Goal: Transaction & Acquisition: Purchase product/service

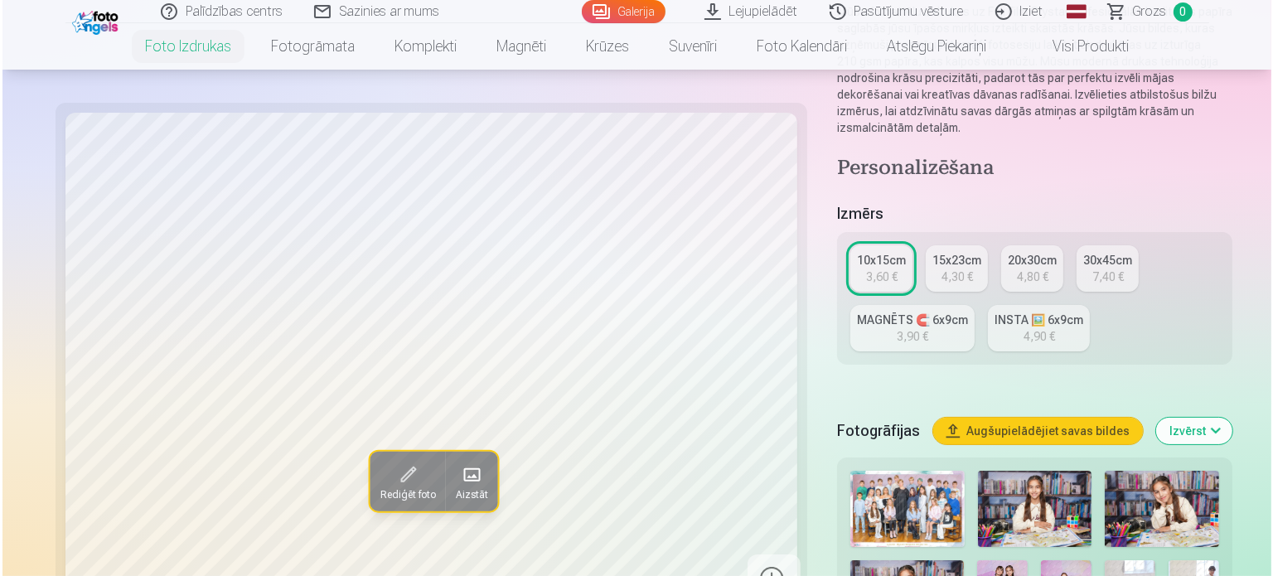
scroll to position [249, 0]
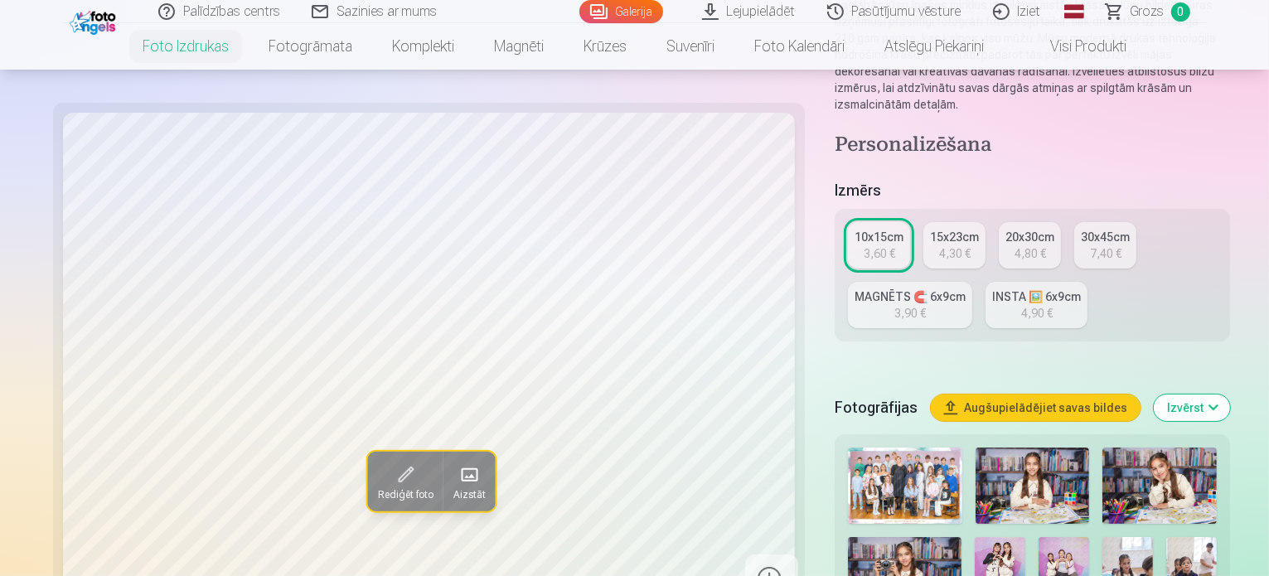
click at [456, 483] on span at bounding box center [469, 475] width 27 height 27
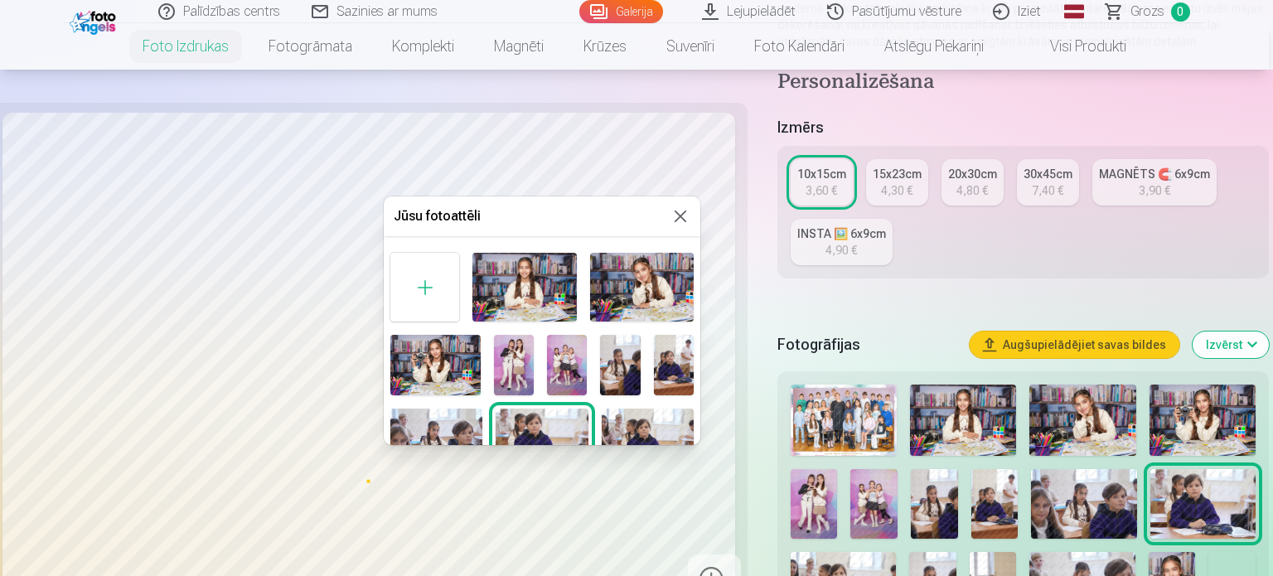
click at [565, 276] on img at bounding box center [524, 287] width 104 height 69
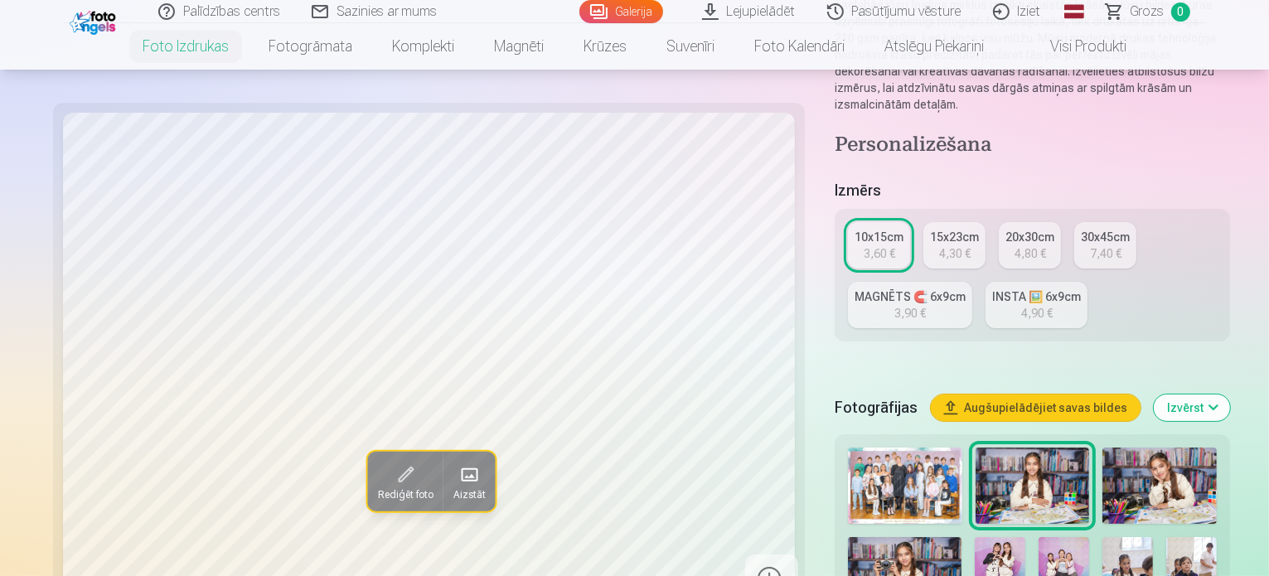
click at [1166, 537] on img at bounding box center [1191, 574] width 51 height 75
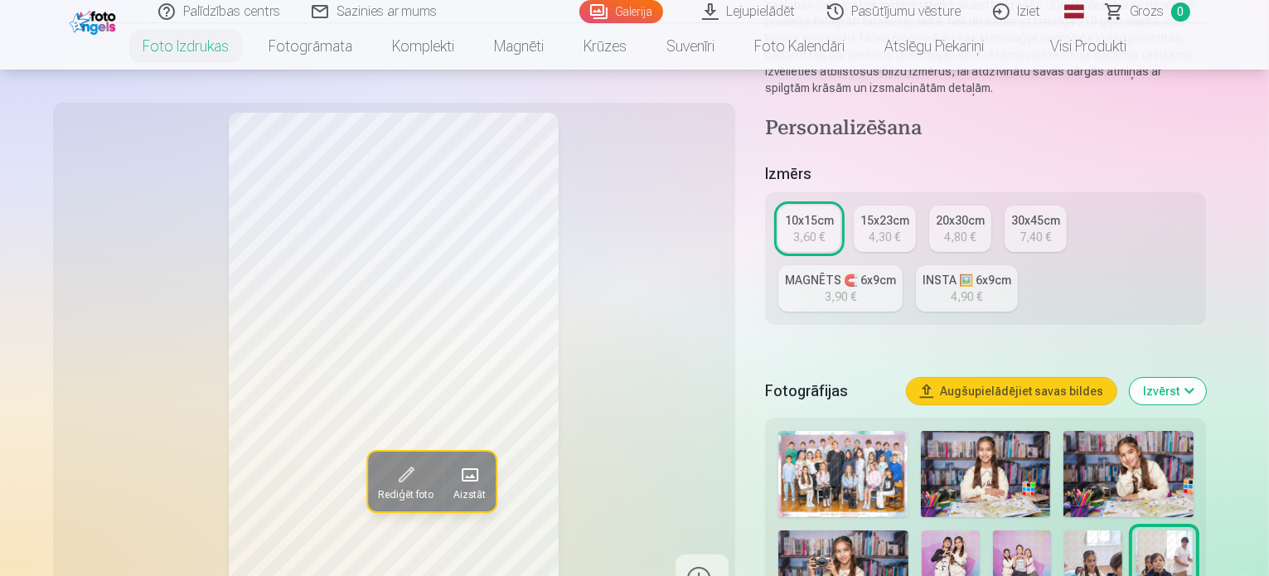
click at [1064, 530] on img at bounding box center [1093, 573] width 58 height 87
click at [1135, 530] on img at bounding box center [1164, 573] width 58 height 87
click at [453, 488] on span "Aizstāt" at bounding box center [469, 494] width 32 height 13
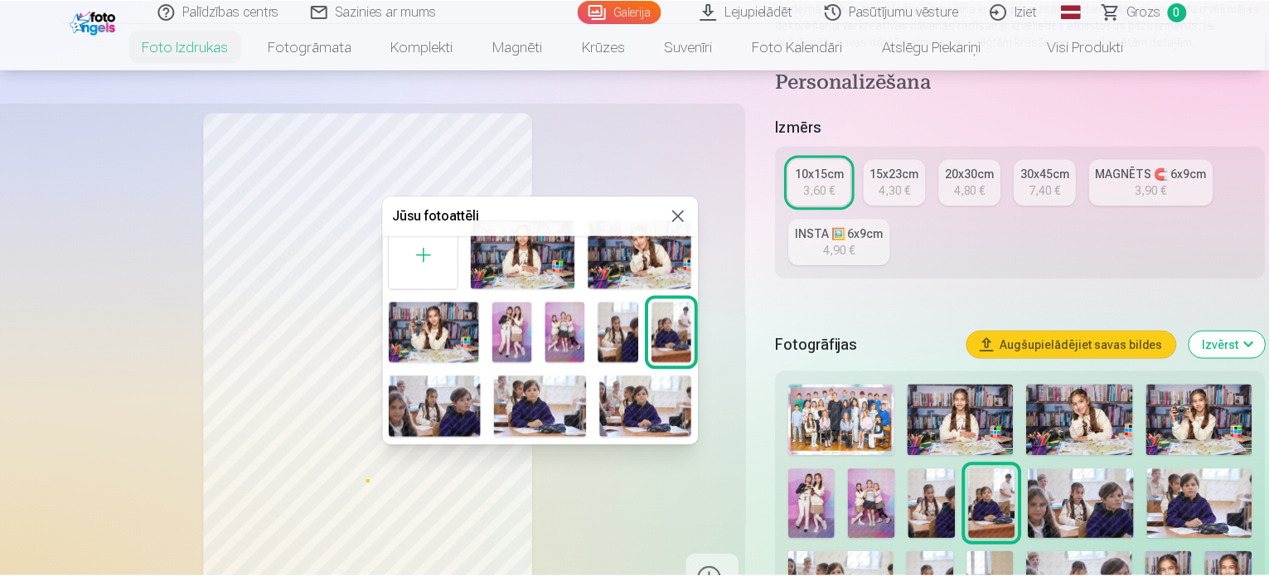
scroll to position [83, 0]
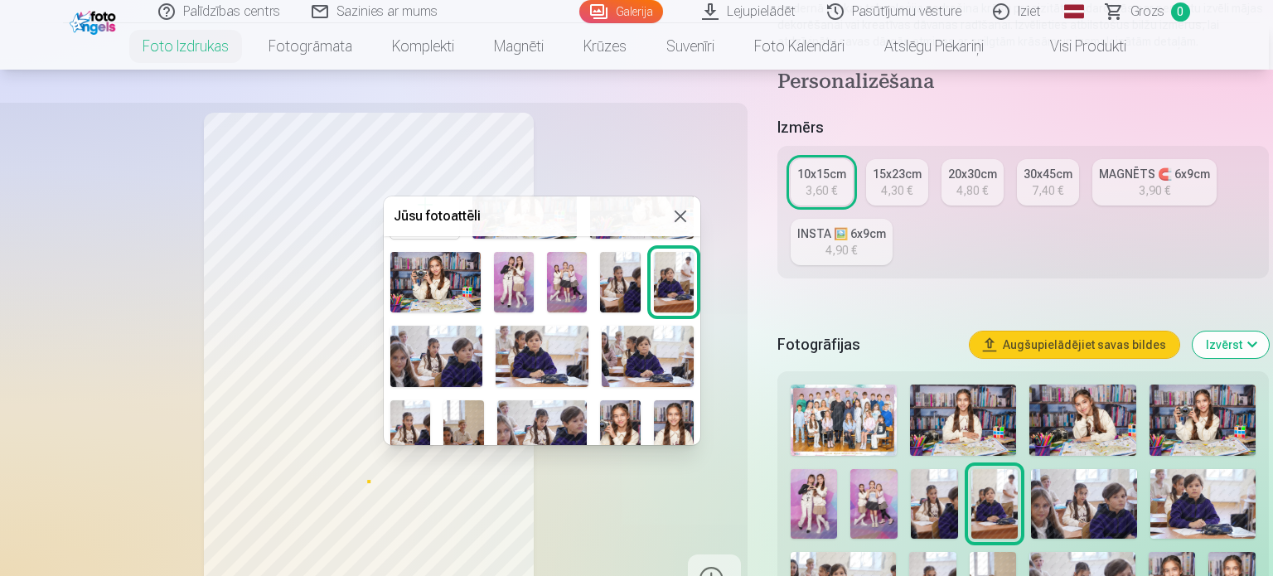
click at [617, 424] on img at bounding box center [620, 430] width 40 height 60
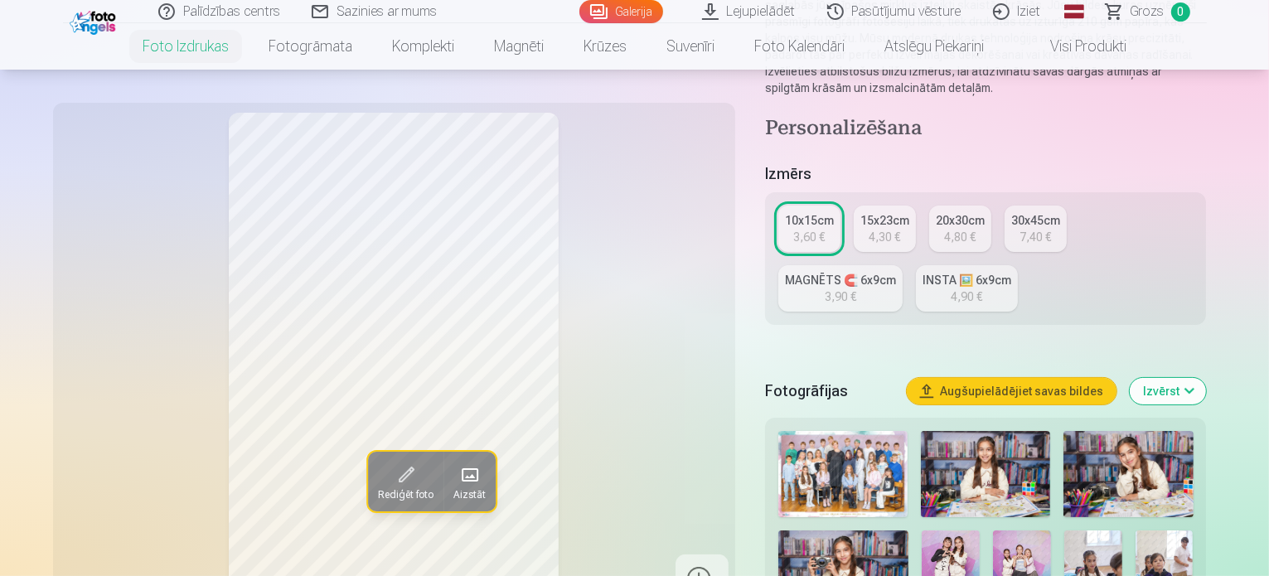
click at [685, 475] on div "Rediģēt foto Aizstāt" at bounding box center [394, 358] width 662 height 491
click at [1206, 378] on button "Izvērst" at bounding box center [1168, 391] width 76 height 27
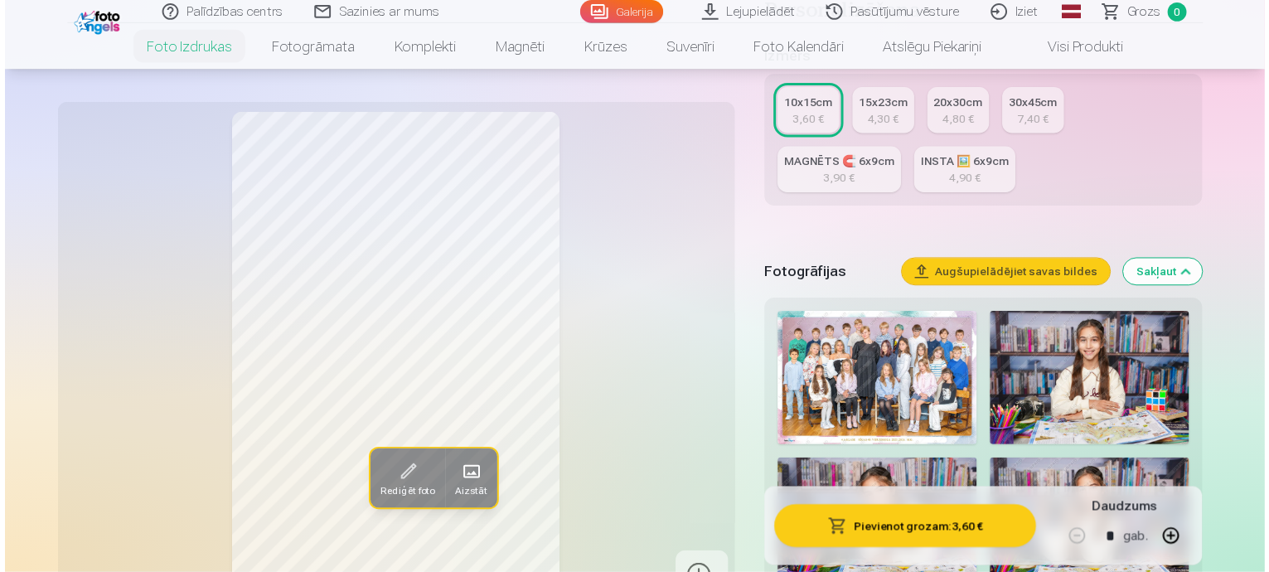
scroll to position [497, 0]
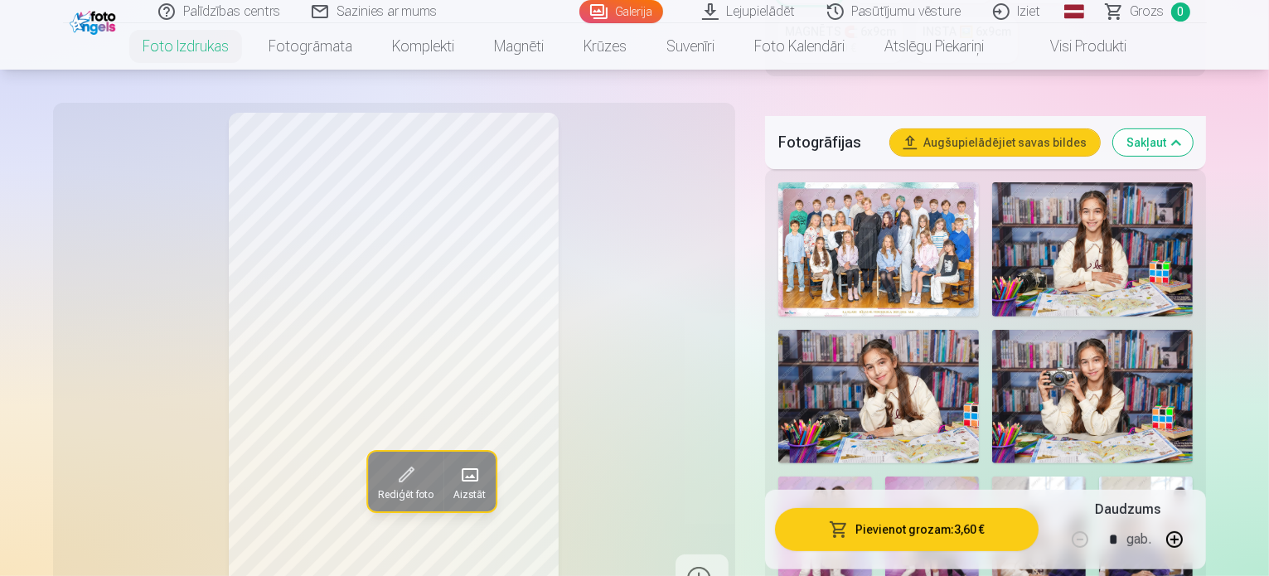
click at [928, 254] on img at bounding box center [878, 249] width 201 height 134
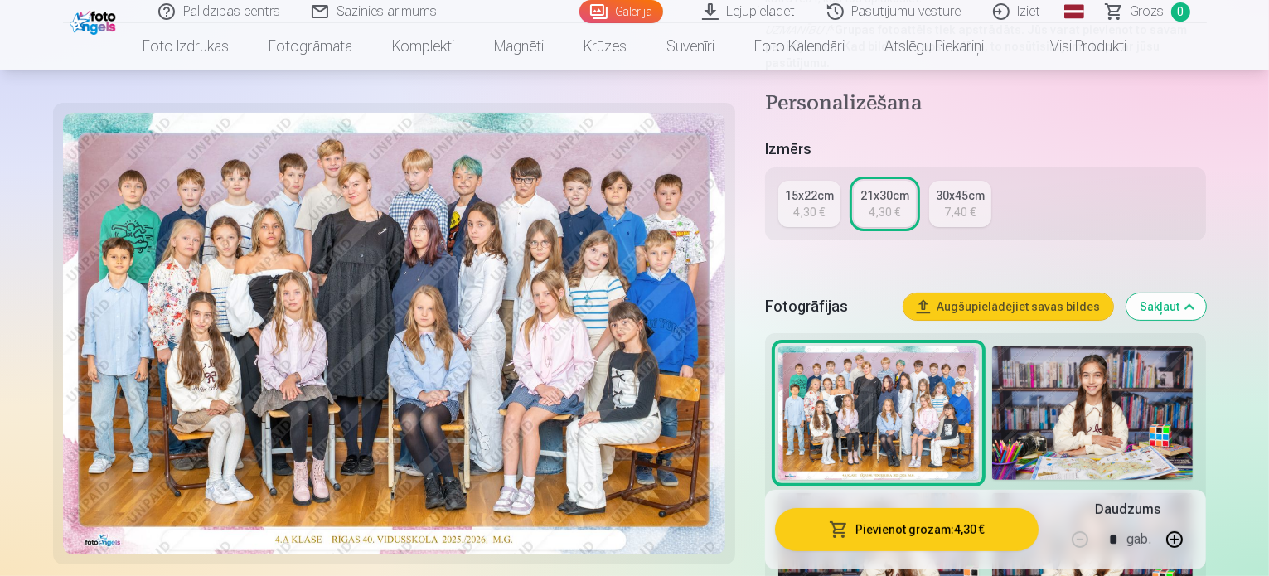
scroll to position [497, 0]
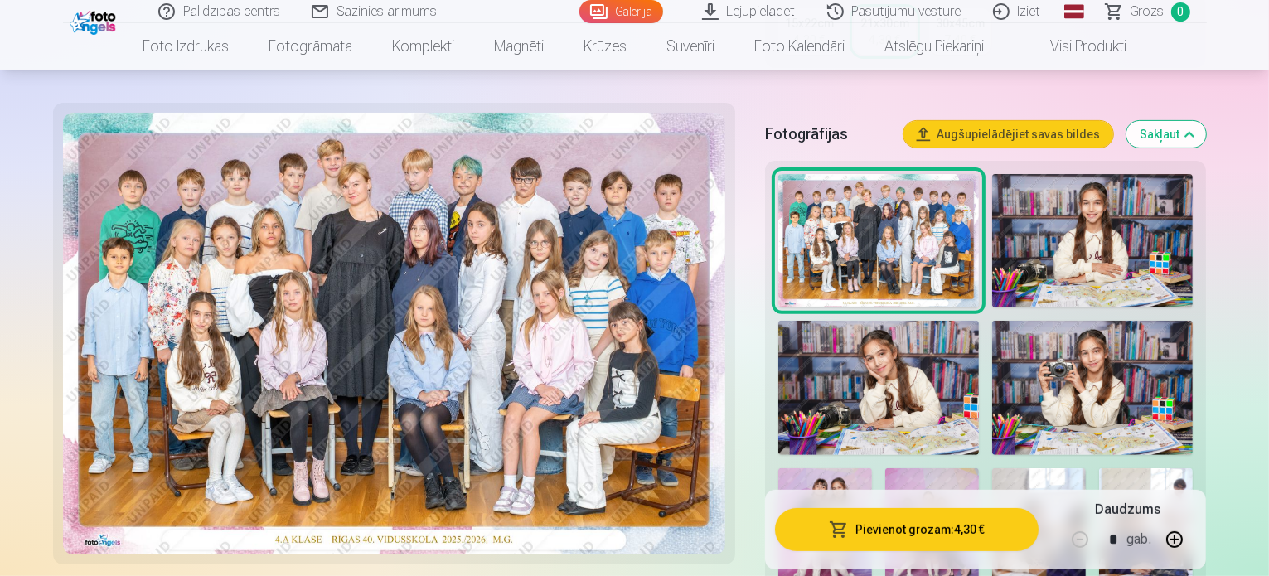
click at [1097, 244] on img at bounding box center [1092, 241] width 201 height 134
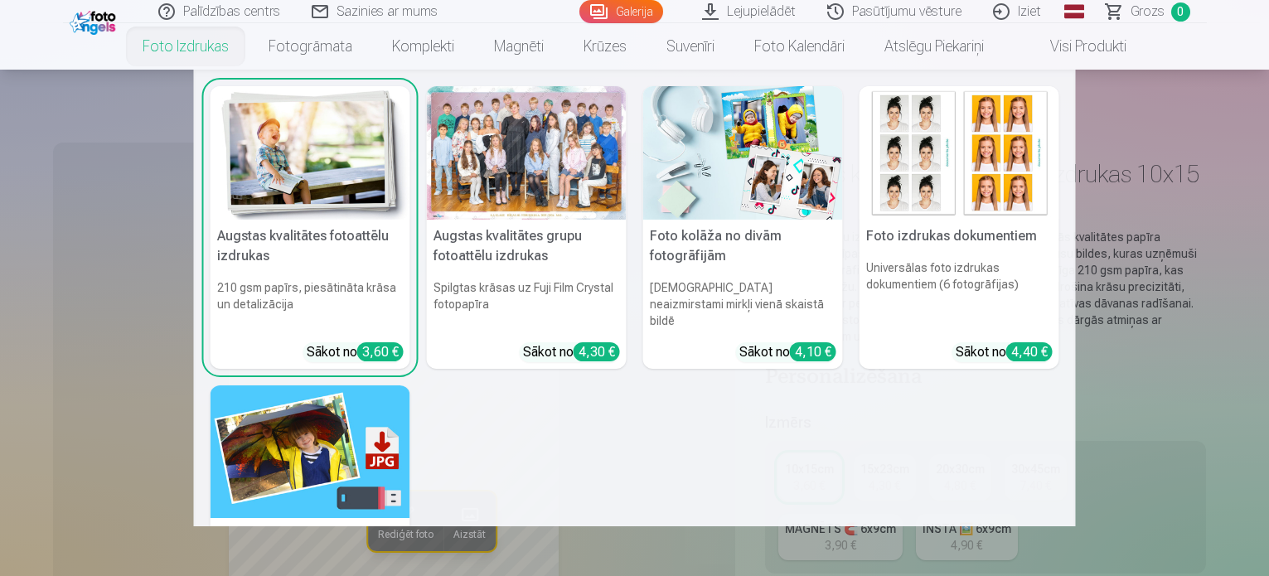
scroll to position [6800, 0]
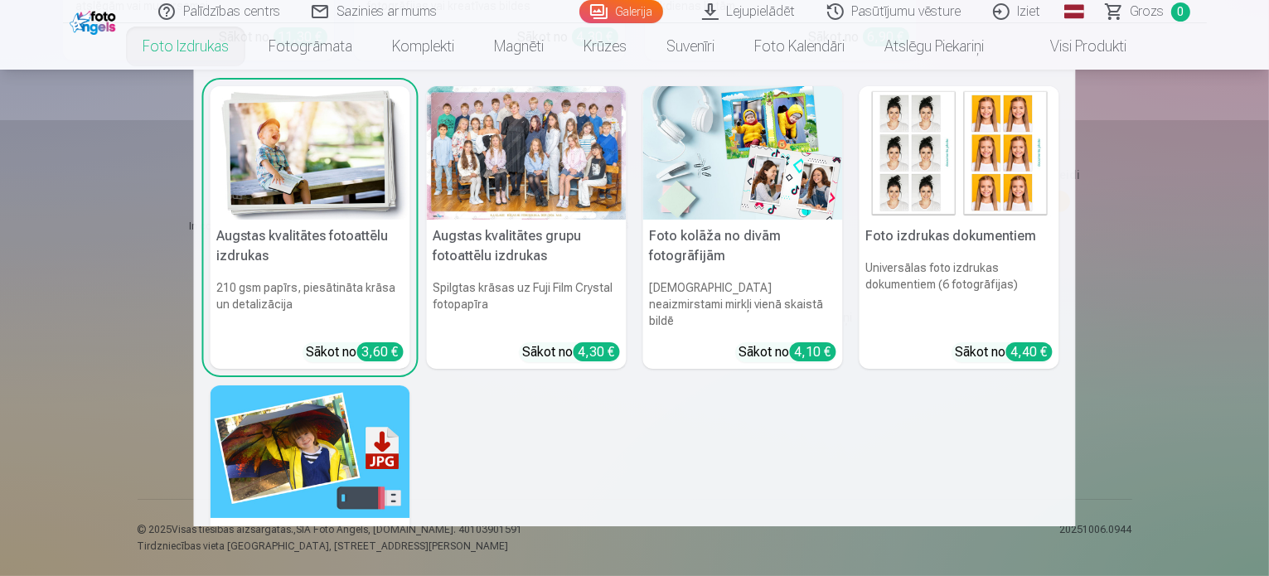
click at [919, 241] on h5 "Foto izdrukas dokumentiem" at bounding box center [959, 236] width 200 height 33
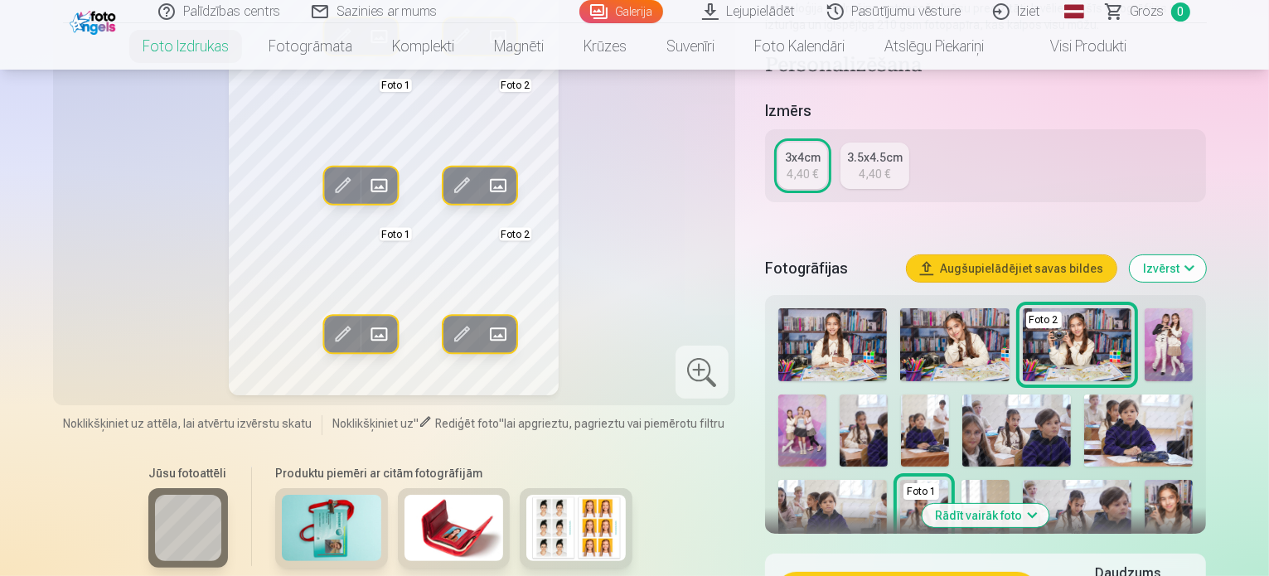
scroll to position [497, 0]
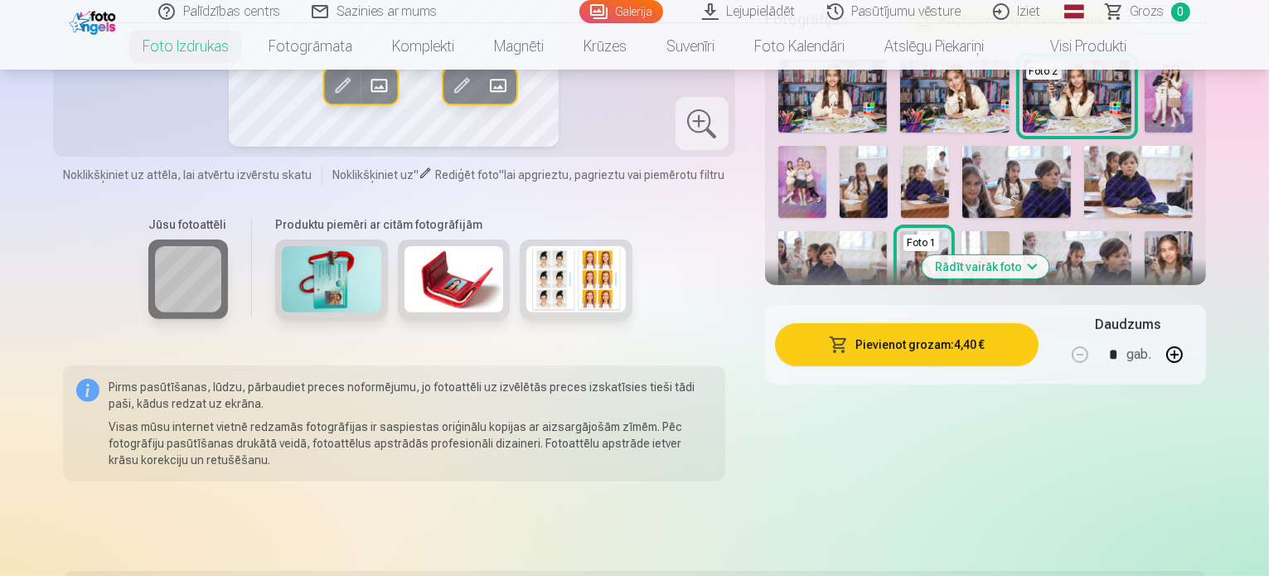
click at [562, 295] on img at bounding box center [575, 279] width 99 height 66
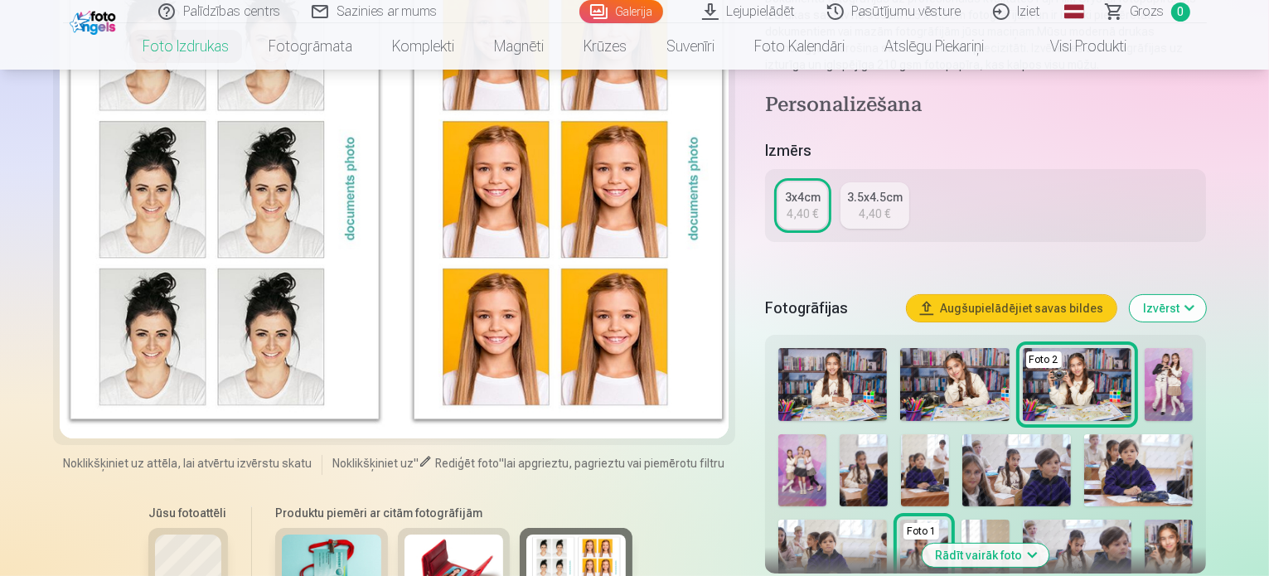
scroll to position [332, 0]
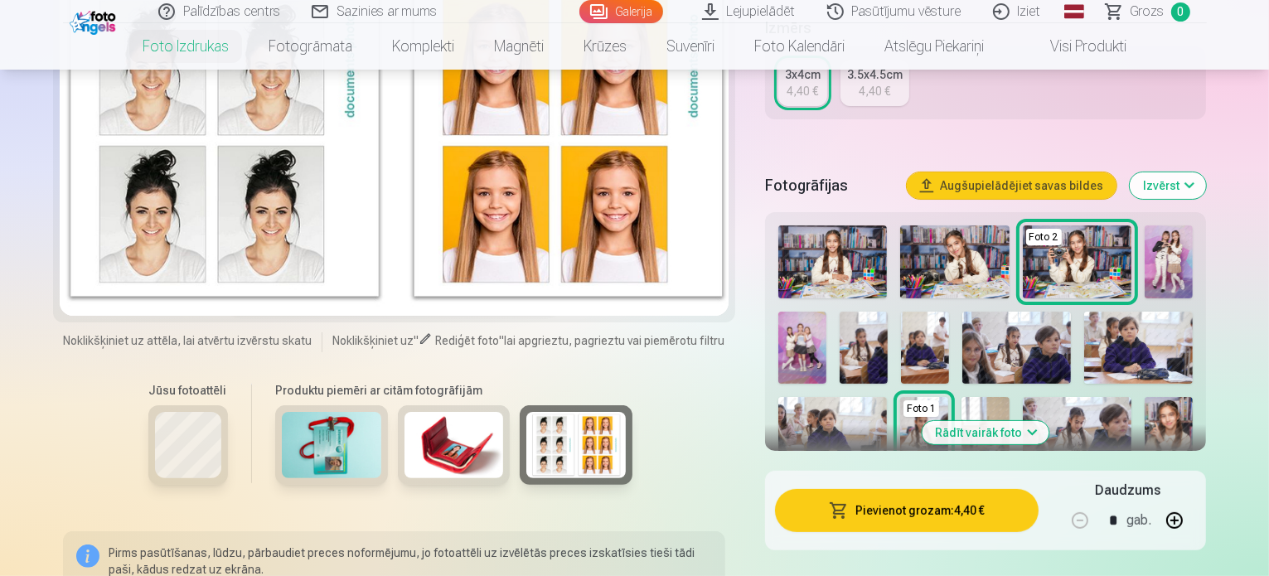
click at [842, 264] on img at bounding box center [832, 261] width 109 height 73
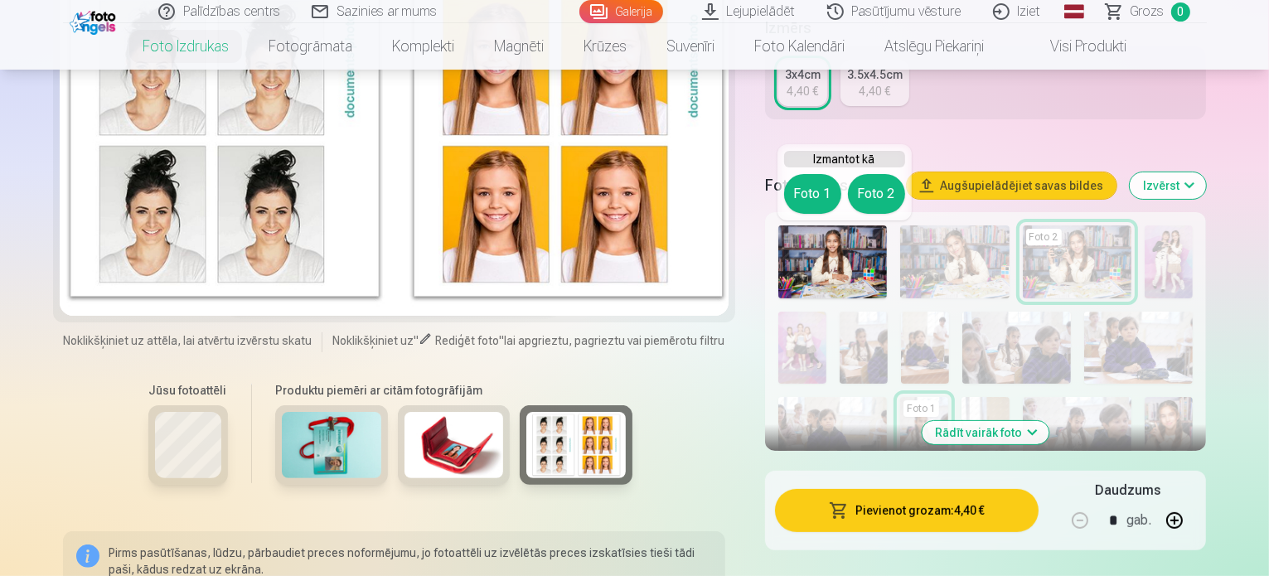
click at [822, 201] on button "Foto 1" at bounding box center [812, 194] width 57 height 40
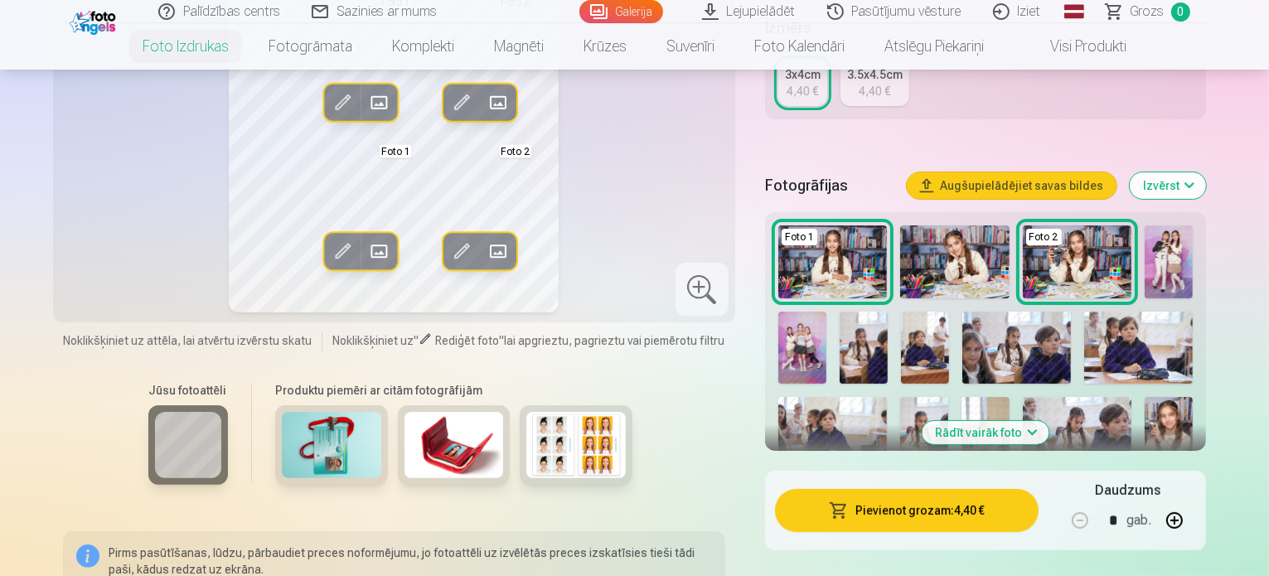
scroll to position [0, 0]
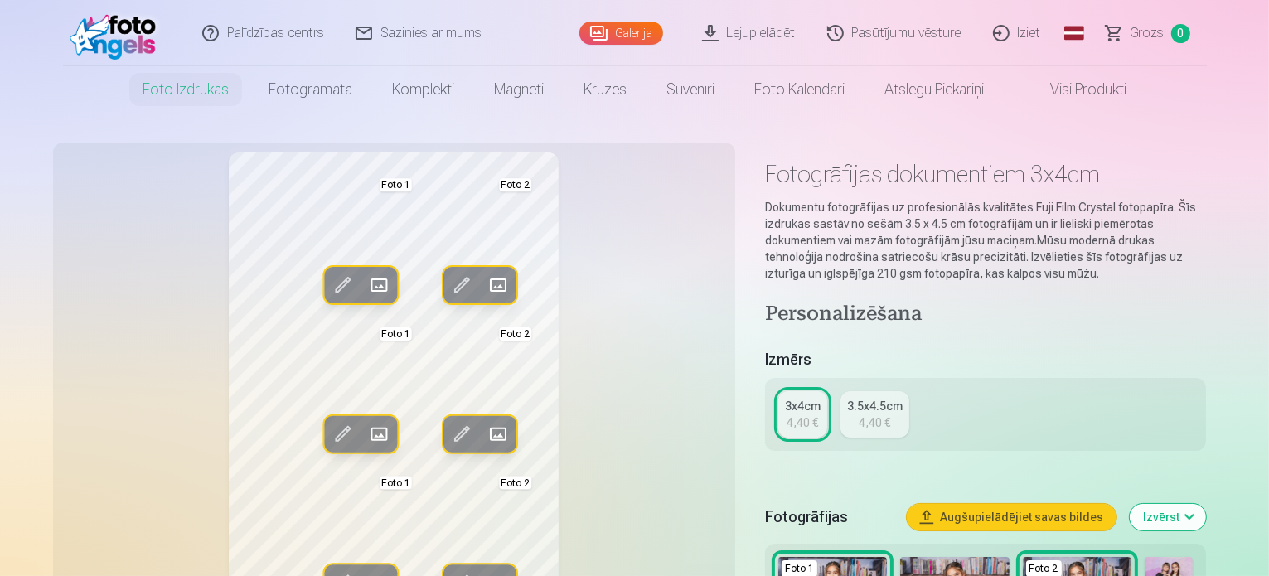
click at [747, 36] on link "Lejupielādēt" at bounding box center [749, 33] width 125 height 66
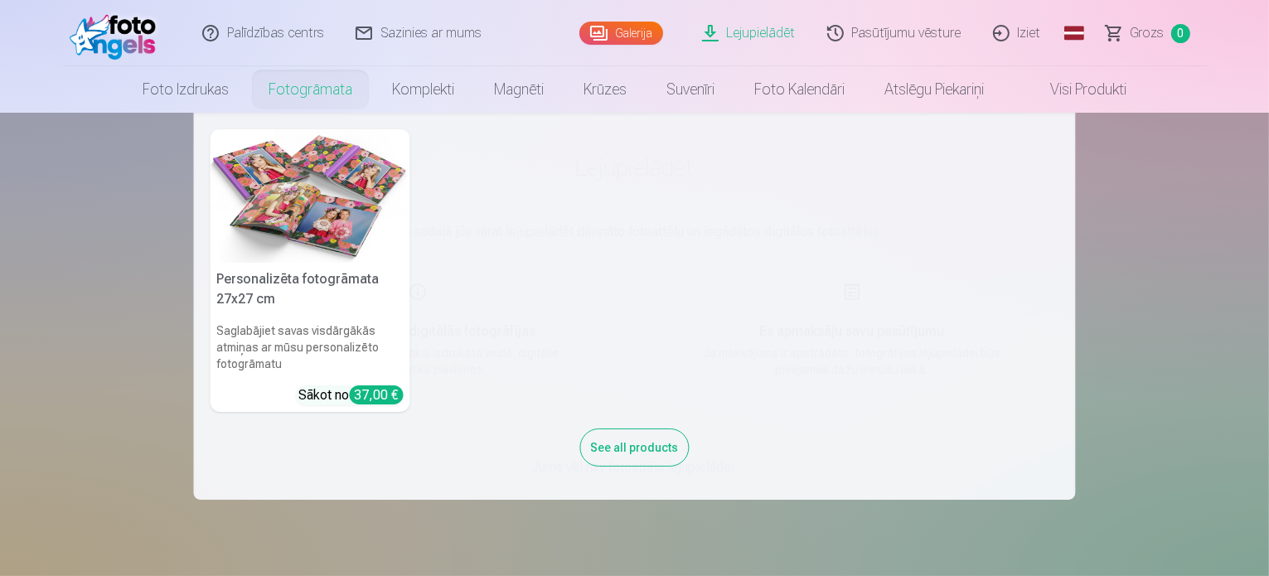
click at [335, 89] on link "Fotogrāmata" at bounding box center [310, 89] width 123 height 46
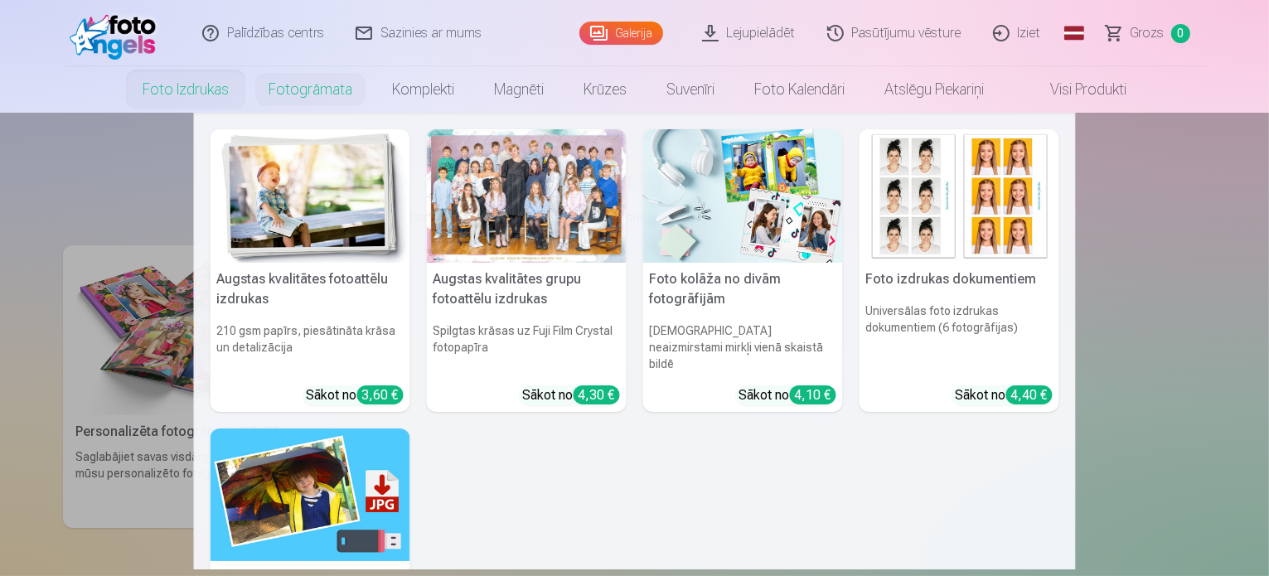
click at [191, 102] on link "Foto izdrukas" at bounding box center [186, 89] width 126 height 46
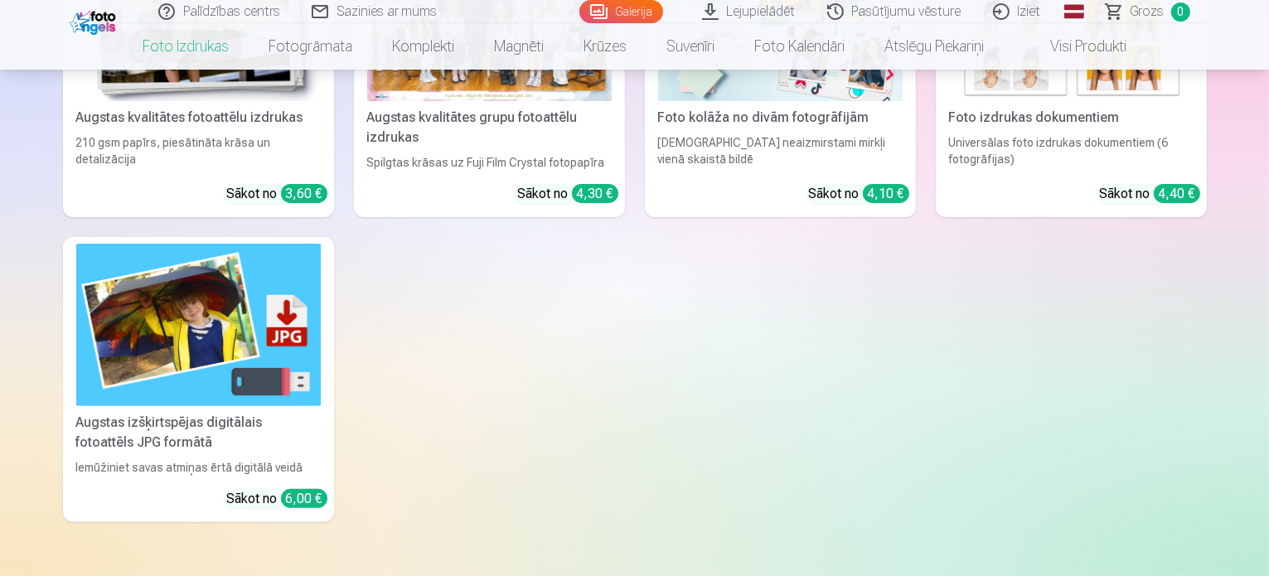
scroll to position [497, 0]
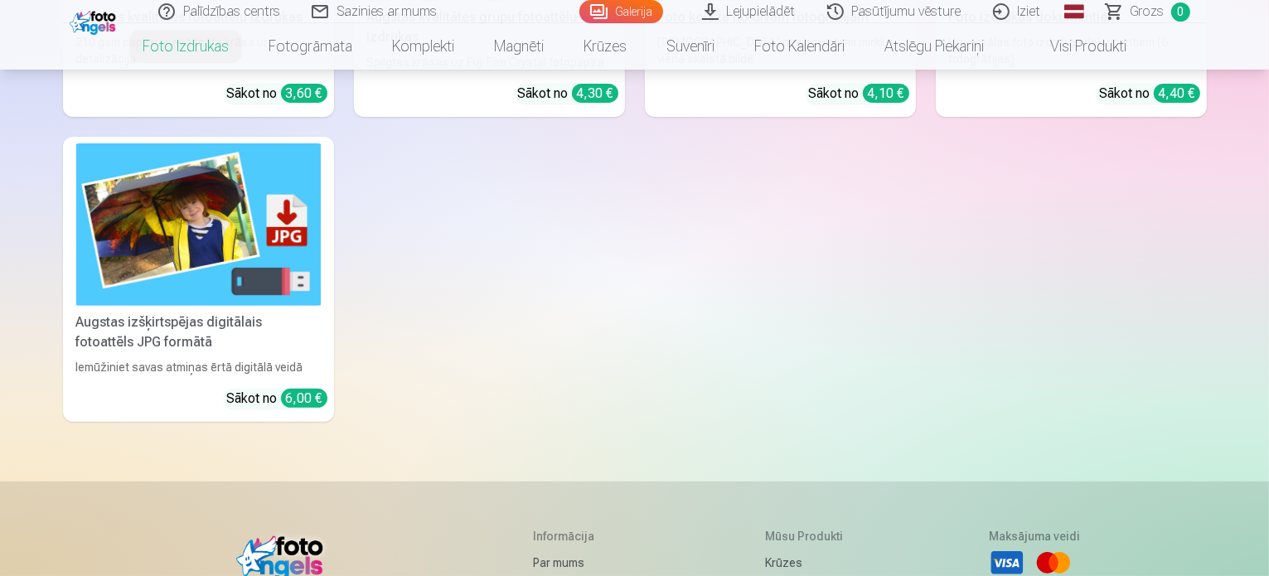
click at [160, 294] on img at bounding box center [198, 224] width 245 height 163
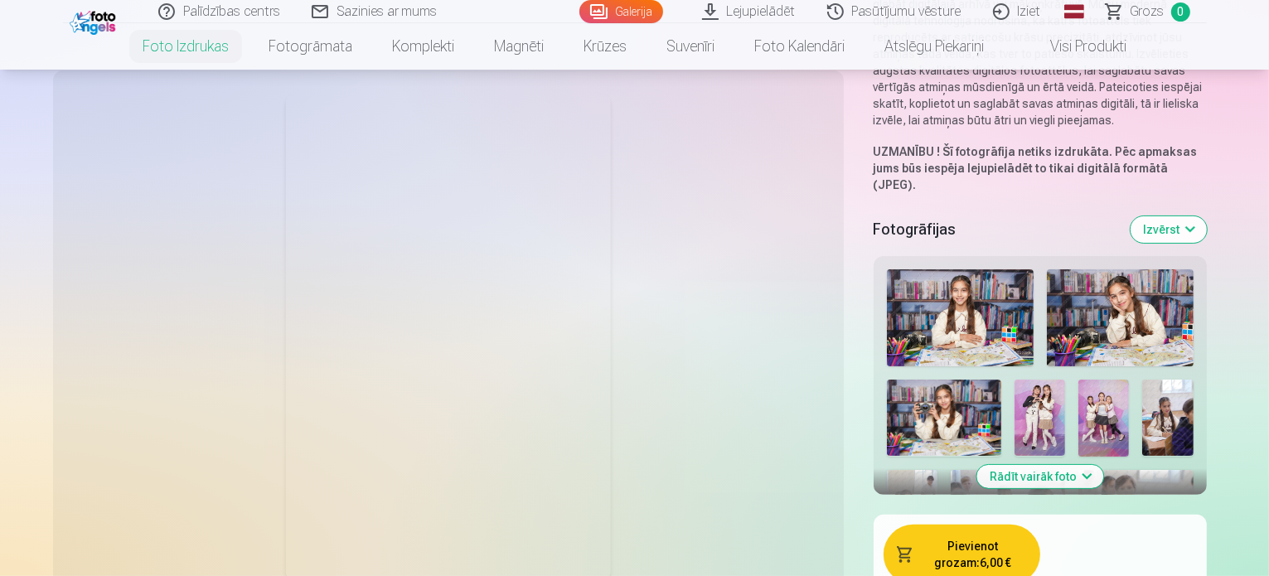
scroll to position [332, 0]
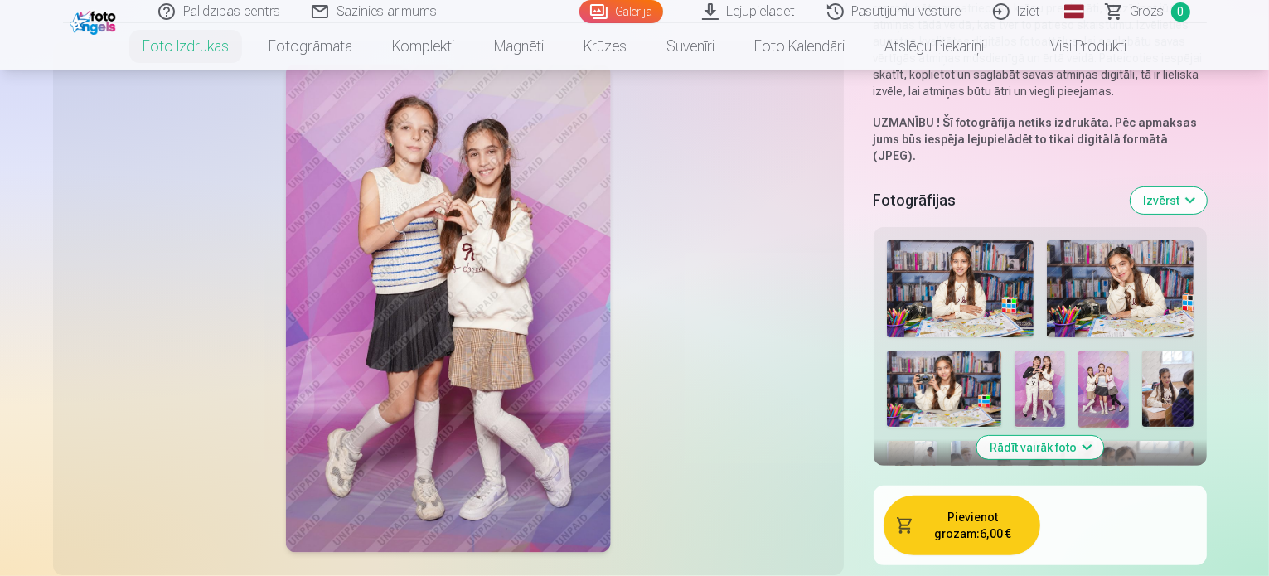
click at [1047, 240] on img at bounding box center [1120, 289] width 147 height 98
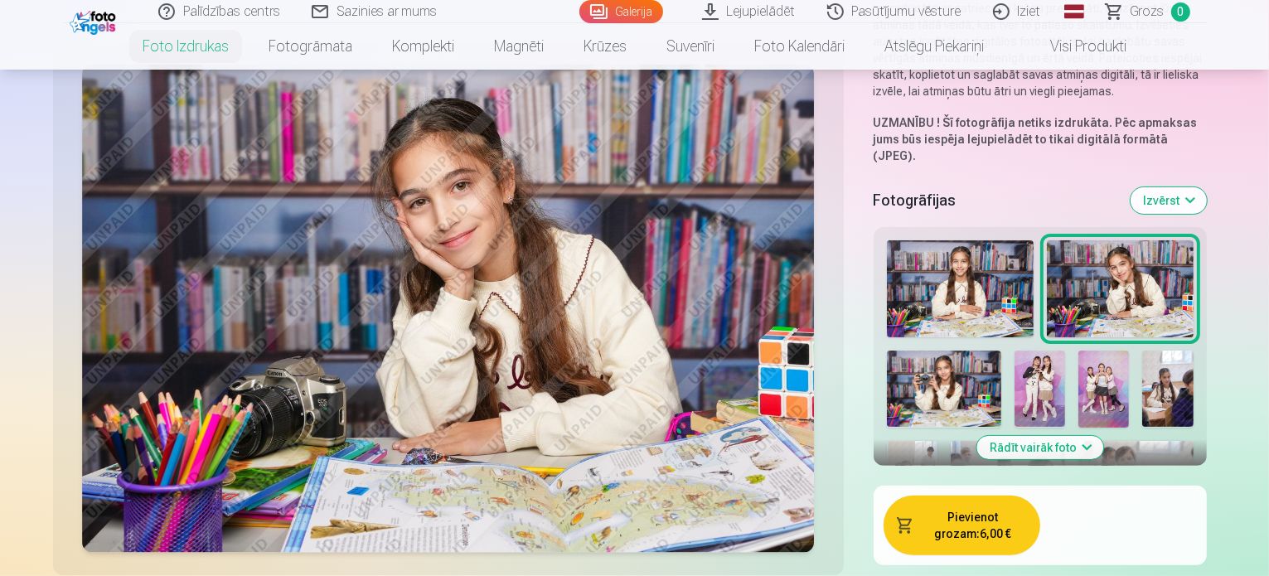
click at [908, 240] on img at bounding box center [960, 289] width 147 height 98
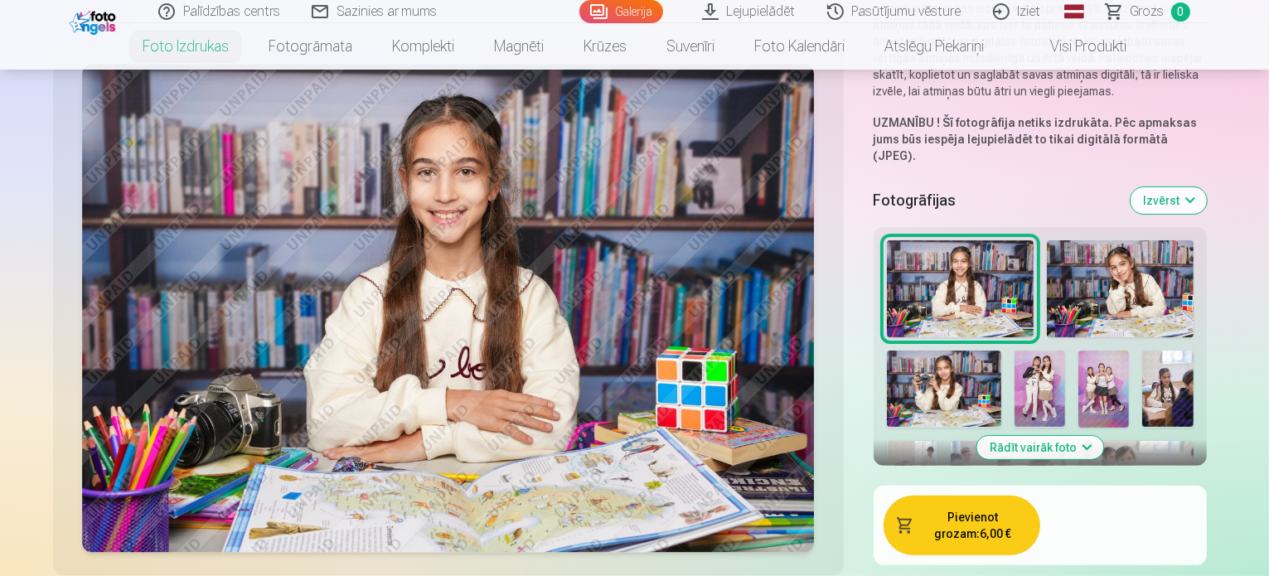
click at [911, 240] on img at bounding box center [960, 289] width 147 height 98
click at [908, 496] on button "Pievienot grozam : 6,00 €" at bounding box center [962, 526] width 157 height 60
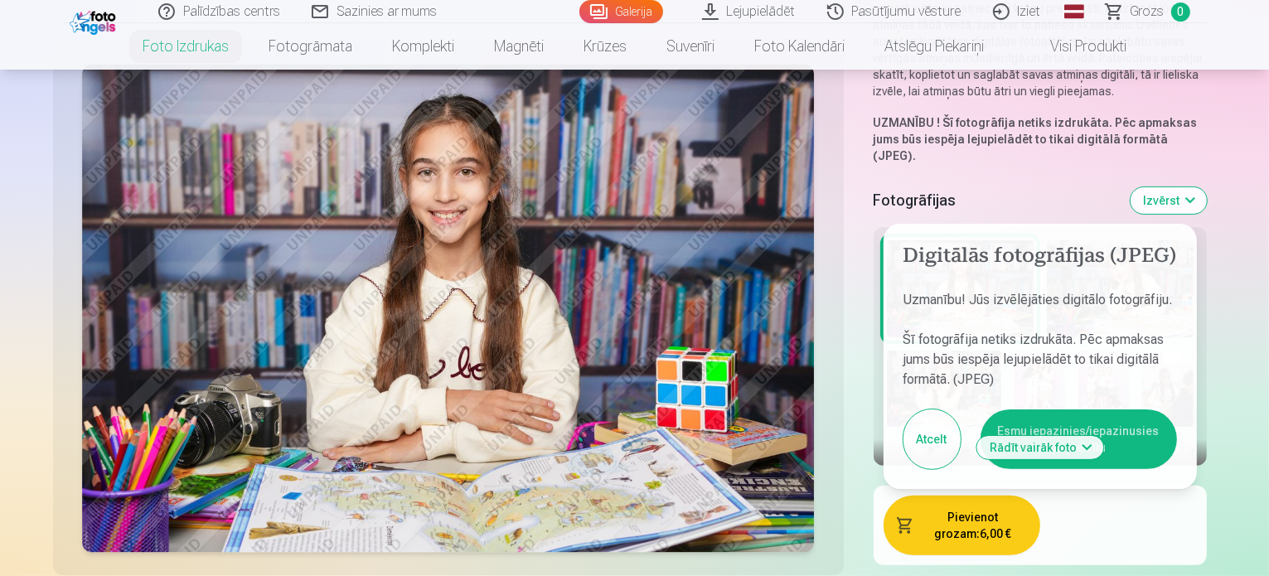
click at [903, 409] on button "Atcelt" at bounding box center [931, 439] width 57 height 60
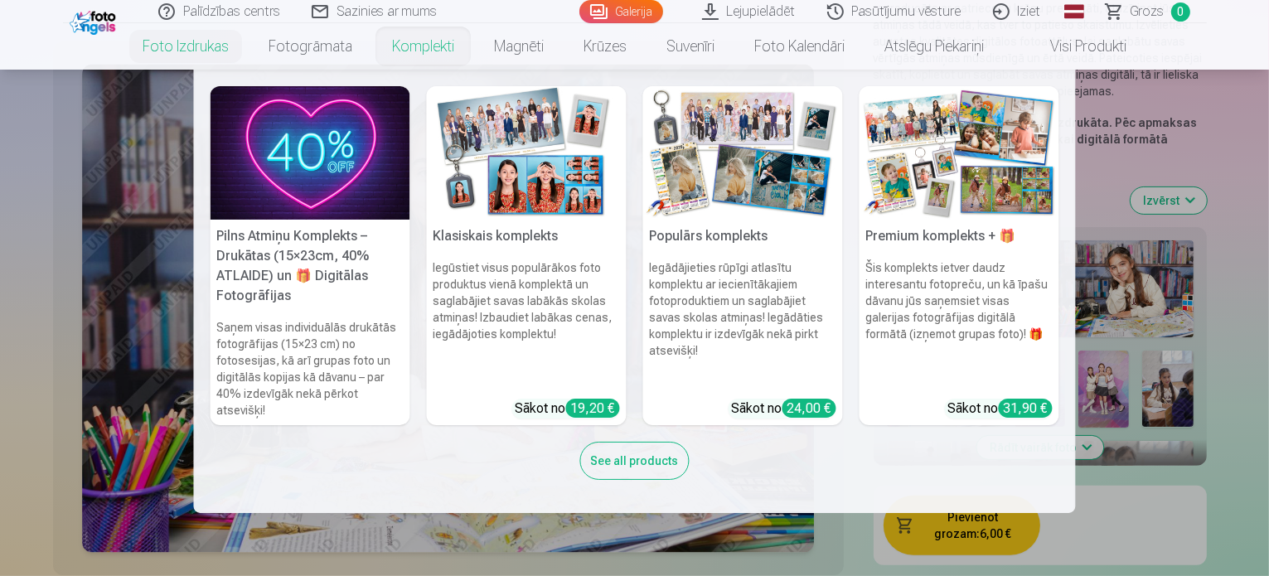
click at [341, 152] on img at bounding box center [311, 152] width 200 height 133
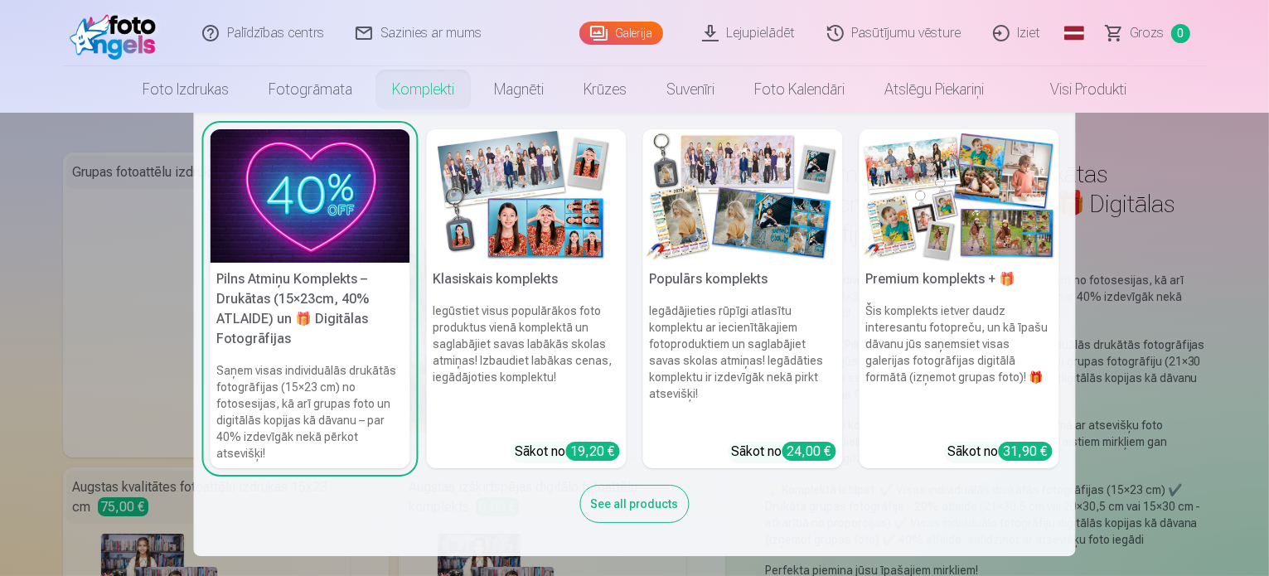
click at [487, 277] on h5 "Klasiskais komplekts" at bounding box center [527, 279] width 200 height 33
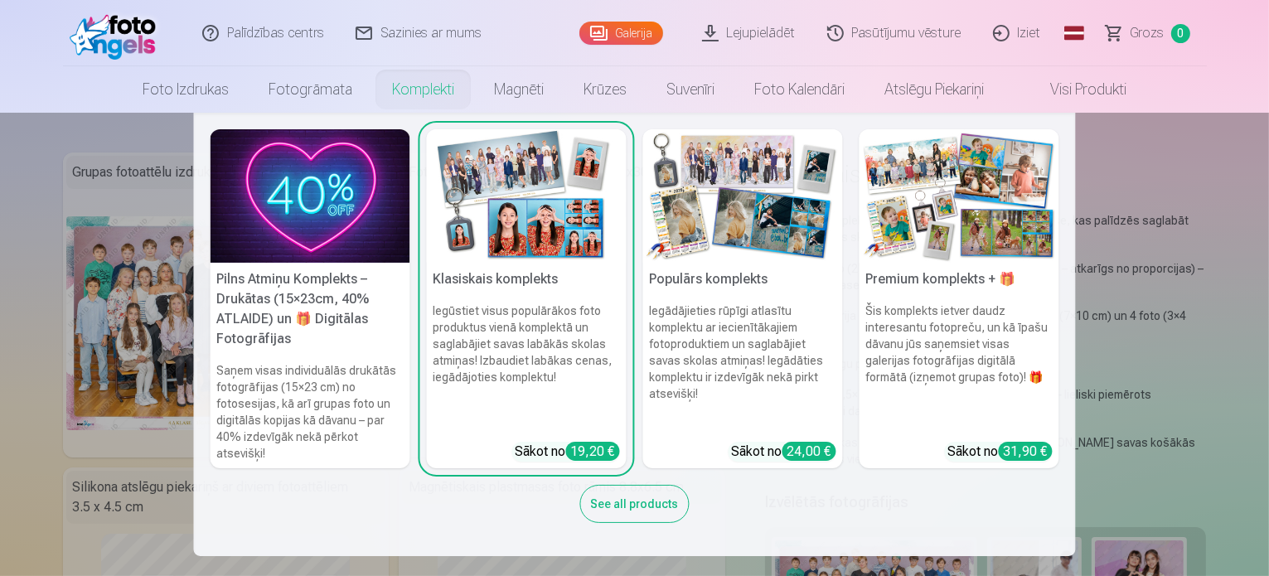
click at [756, 245] on img at bounding box center [743, 195] width 200 height 133
